Goal: Information Seeking & Learning: Learn about a topic

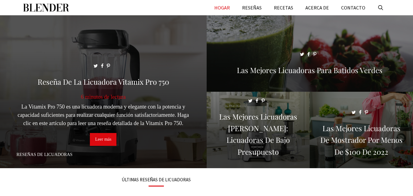
click at [147, 90] on span at bounding box center [103, 94] width 207 height 158
